Goal: Task Accomplishment & Management: Manage account settings

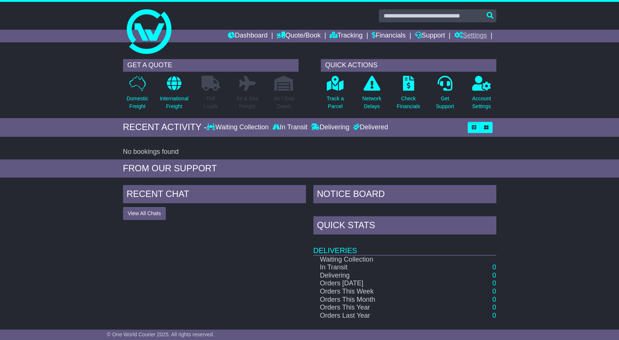
click at [474, 33] on link "Settings" at bounding box center [470, 36] width 33 height 13
click at [475, 46] on link "Settings" at bounding box center [484, 49] width 59 height 8
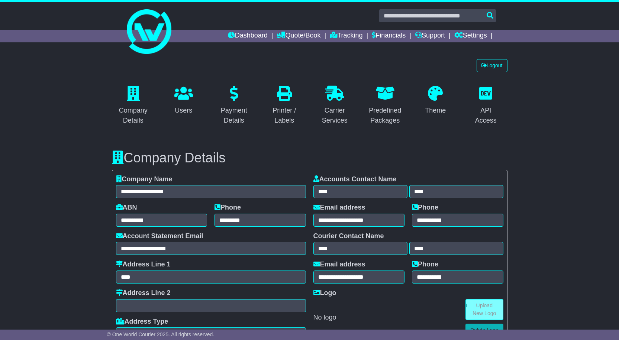
select select "**********"
select select "**"
click at [140, 101] on p at bounding box center [133, 94] width 33 height 16
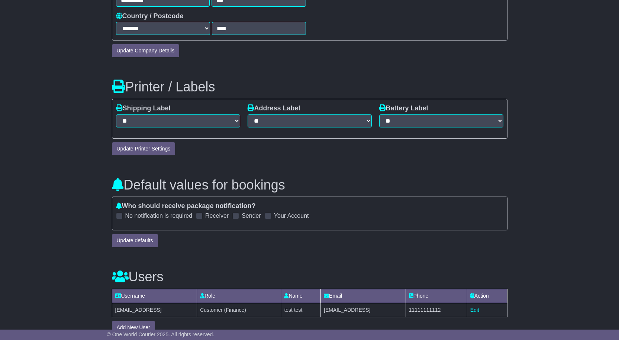
scroll to position [65, 0]
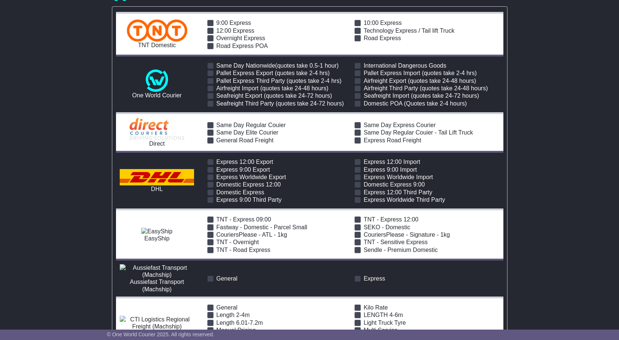
drag, startPoint x: 527, startPoint y: 69, endPoint x: 523, endPoint y: 138, distance: 68.8
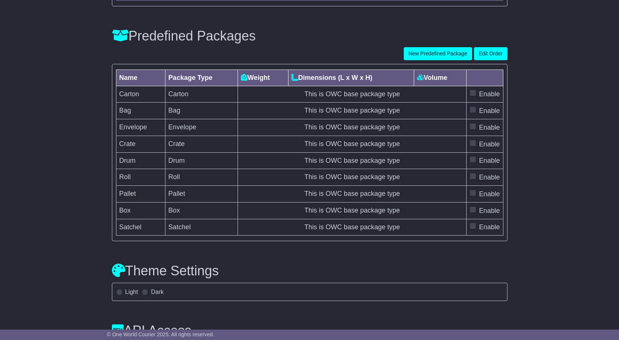
scroll to position [3430, 0]
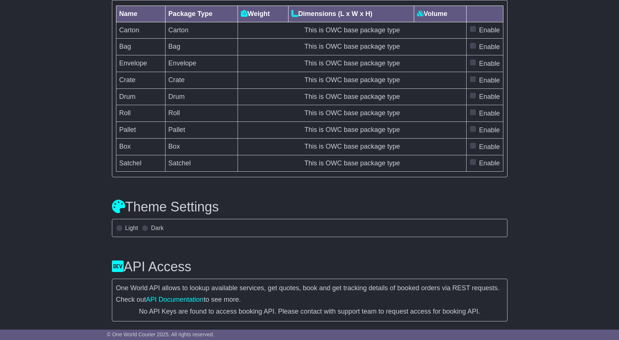
drag, startPoint x: 534, startPoint y: 156, endPoint x: 549, endPoint y: 266, distance: 110.6
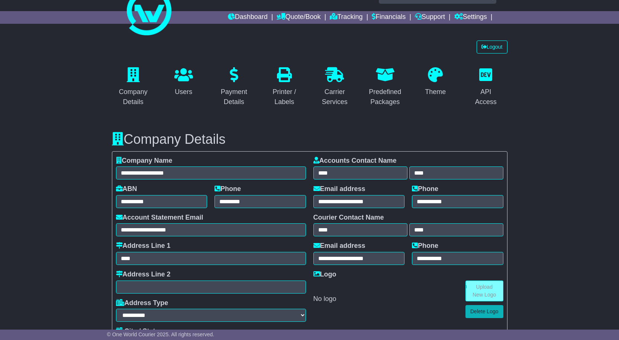
scroll to position [0, 0]
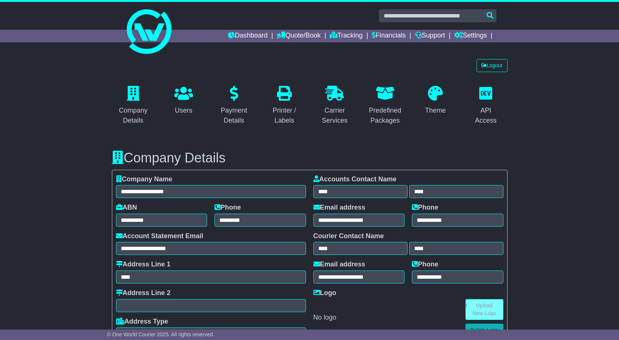
drag, startPoint x: 549, startPoint y: 269, endPoint x: 267, endPoint y: 105, distance: 326.0
click at [181, 96] on icon at bounding box center [183, 93] width 19 height 15
drag, startPoint x: 545, startPoint y: 287, endPoint x: 363, endPoint y: 119, distance: 247.8
click at [223, 93] on p at bounding box center [233, 94] width 33 height 16
drag, startPoint x: 573, startPoint y: 285, endPoint x: 578, endPoint y: 20, distance: 265.4
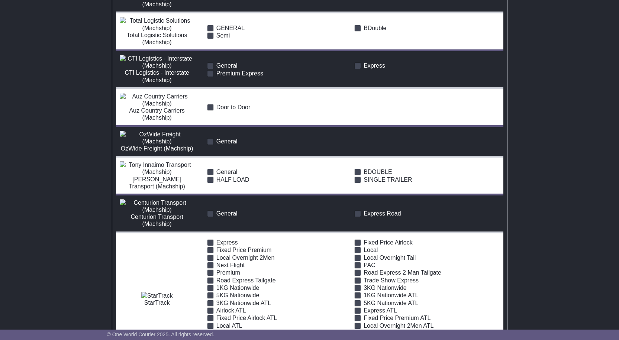
scroll to position [3430, 0]
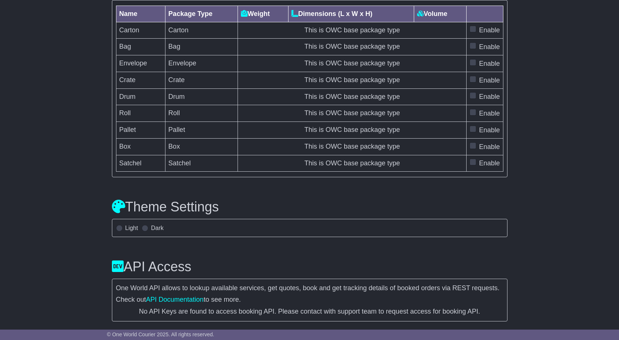
drag, startPoint x: 527, startPoint y: 242, endPoint x: 530, endPoint y: 248, distance: 6.6
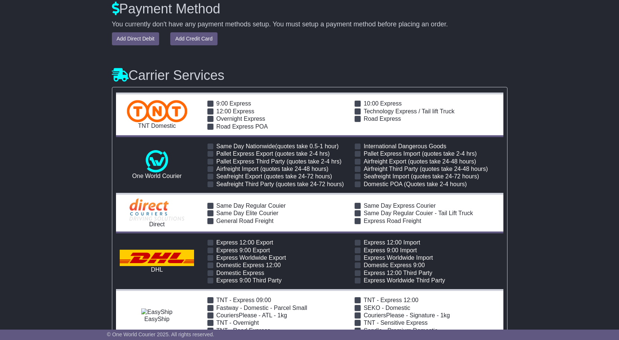
scroll to position [0, 0]
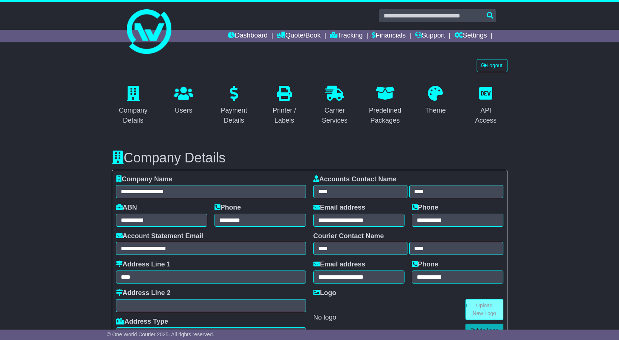
drag, startPoint x: 582, startPoint y: 130, endPoint x: 550, endPoint y: 18, distance: 116.9
